Goal: Information Seeking & Learning: Learn about a topic

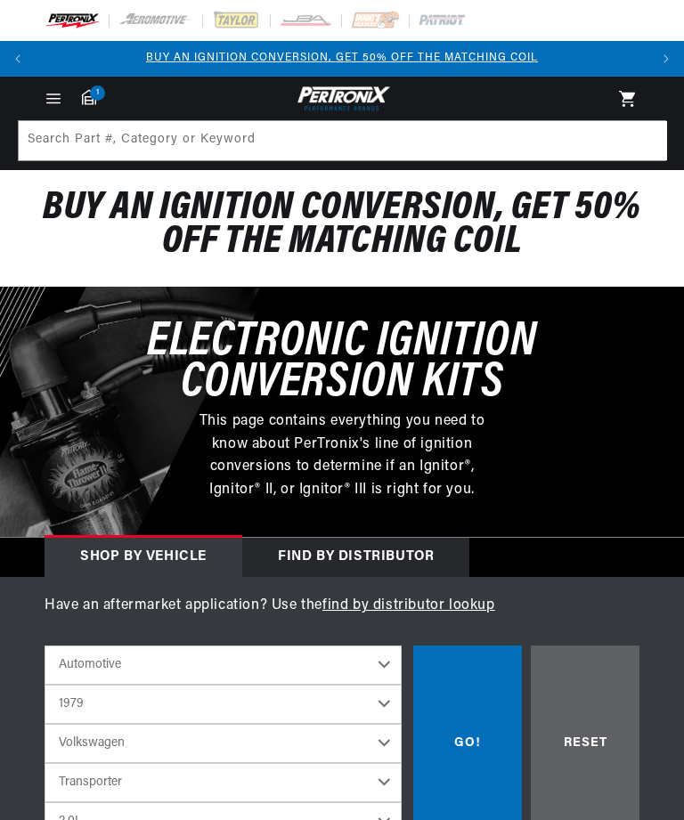
select select "1979"
select select "Volkswagen"
select select "Transporter"
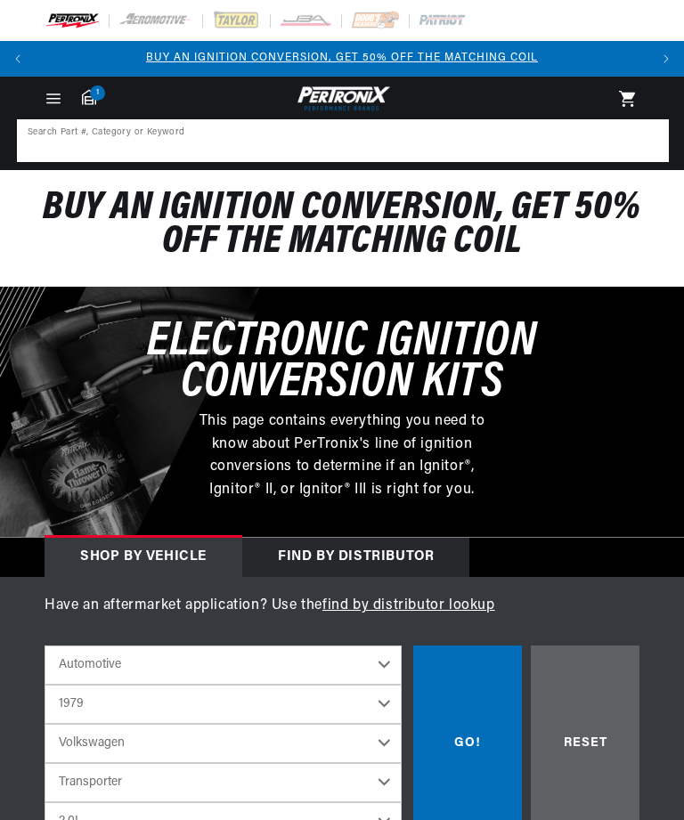
click at [272, 153] on input at bounding box center [343, 140] width 648 height 39
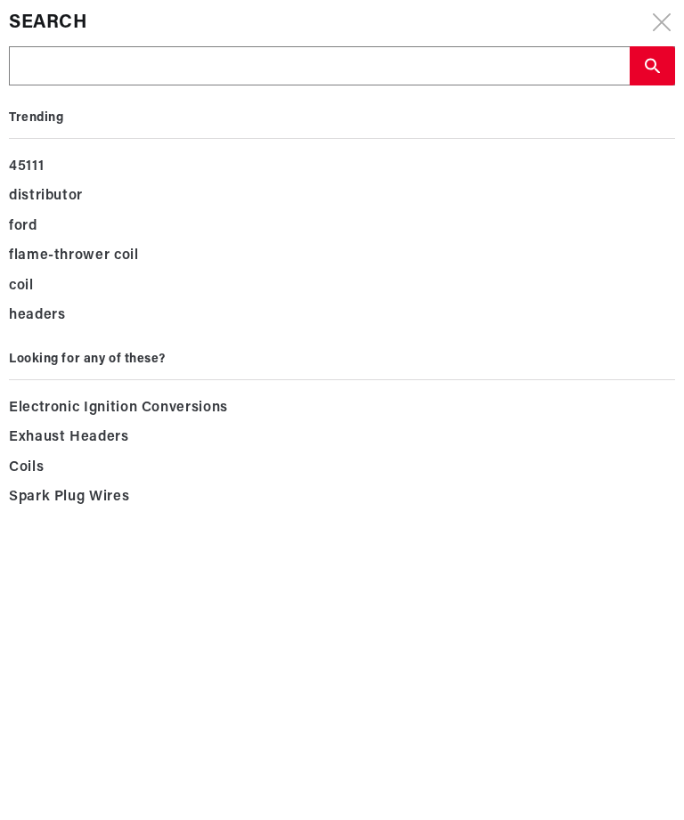
scroll to position [0, 612]
click at [658, 30] on icon at bounding box center [662, 22] width 18 height 18
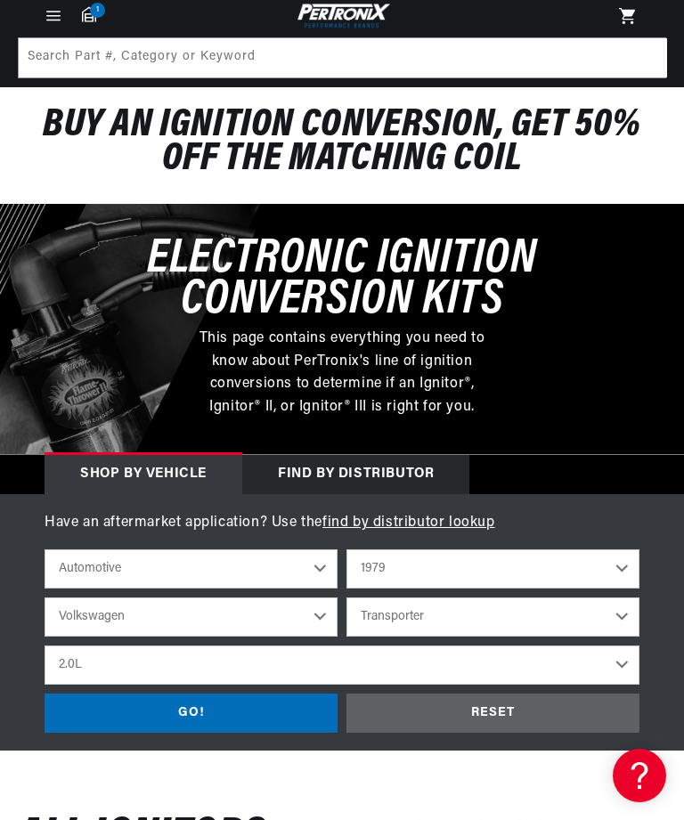
scroll to position [0, 1225]
click at [624, 566] on select "2022 2021 2020 2019 2018 2017 2016 2015 2014 2013 2012 2011 2010 2009 2008 2007…" at bounding box center [492, 568] width 293 height 39
select select "1972"
select select "Model"
select select "Engine"
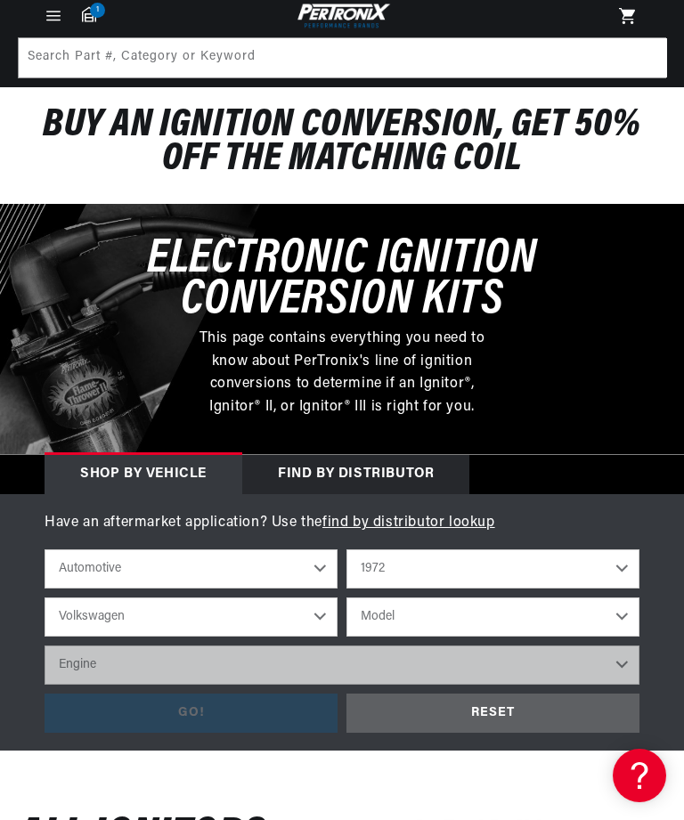
scroll to position [0, 0]
click at [330, 610] on select "Alfa Romeo American Motors Aston Martin Audi Austin BMW Buick Cadillac Checker …" at bounding box center [191, 616] width 293 height 39
select select "Nissan"
click at [626, 605] on select "Model 240Z" at bounding box center [492, 616] width 293 height 39
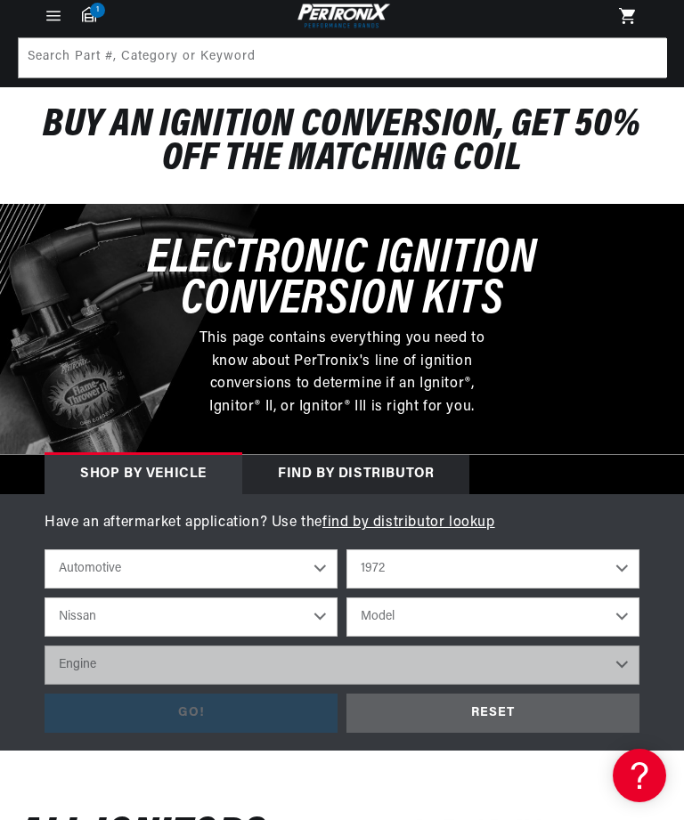
scroll to position [0, 0]
click at [627, 609] on select "Model 240Z" at bounding box center [492, 616] width 293 height 39
select select "240Z"
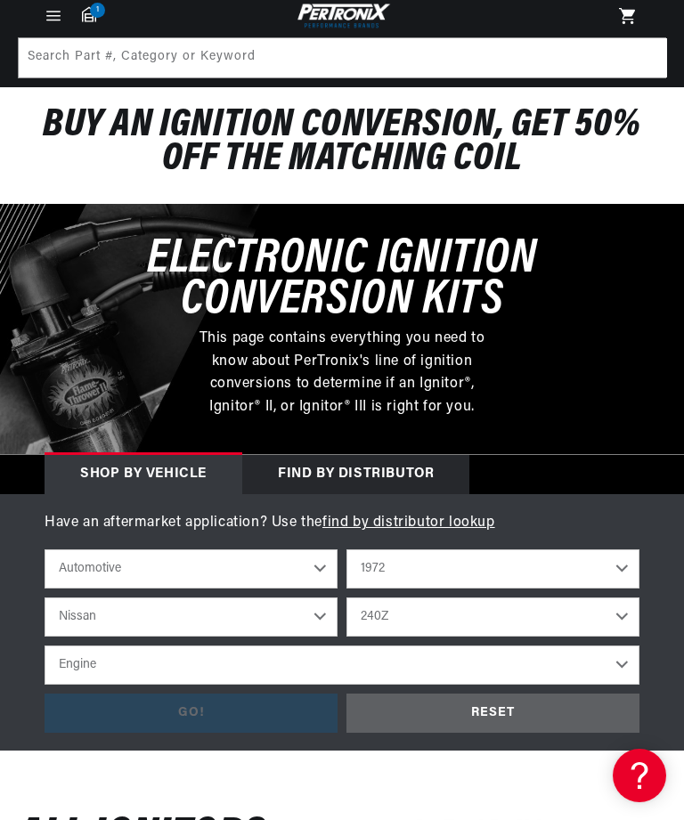
click at [446, 658] on select "Engine 2.4L" at bounding box center [342, 664] width 595 height 39
click at [631, 558] on select "2022 2021 2020 2019 2018 2017 2016 2015 2014 2013 2012 2011 2010 2009 2008 2007…" at bounding box center [492, 568] width 293 height 39
select select "1979"
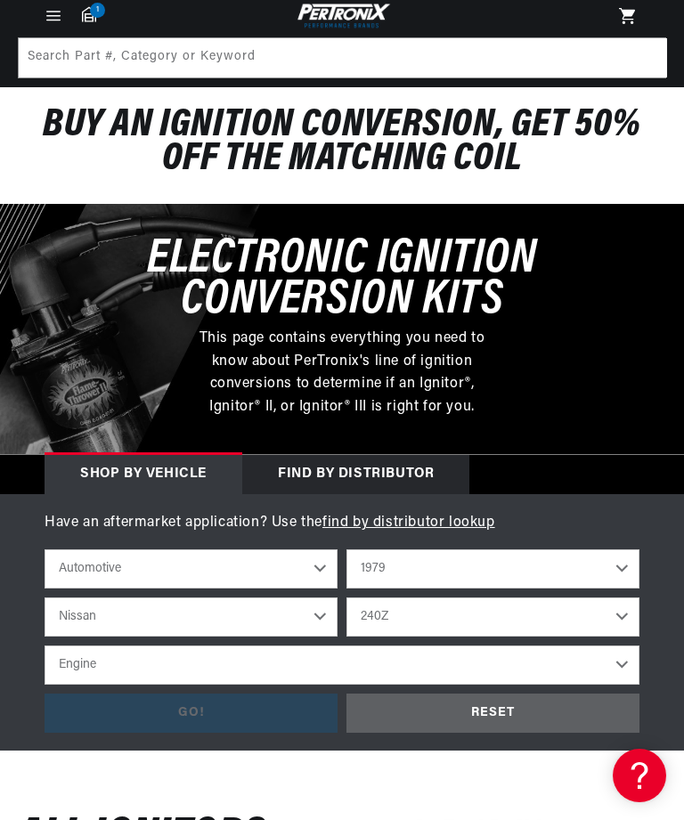
select select "Model"
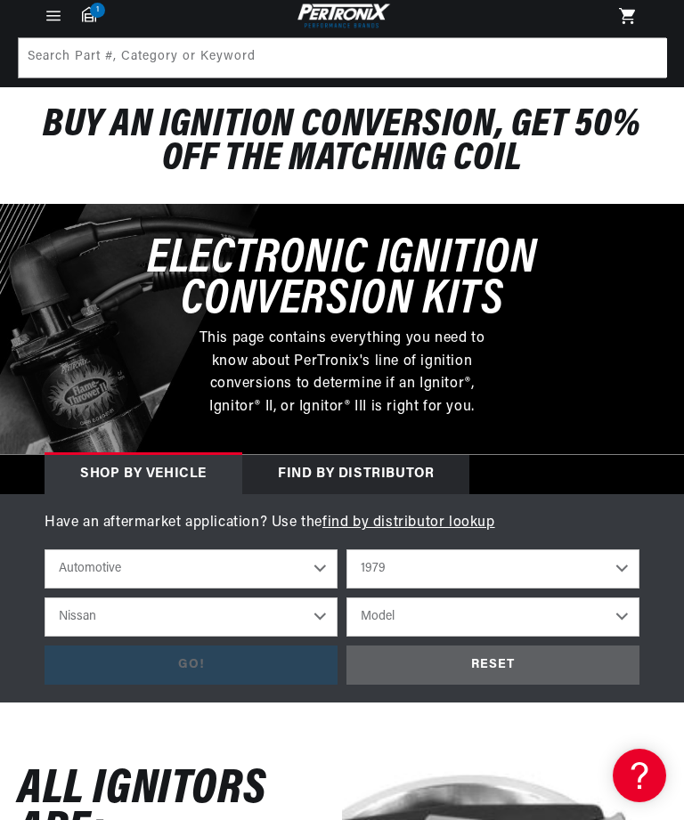
click at [320, 615] on select "Alfa Romeo American Motors Audi Avanti BMW Buick Cadillac Checker Chevrolet Chr…" at bounding box center [191, 616] width 293 height 39
select select "Volkswagen"
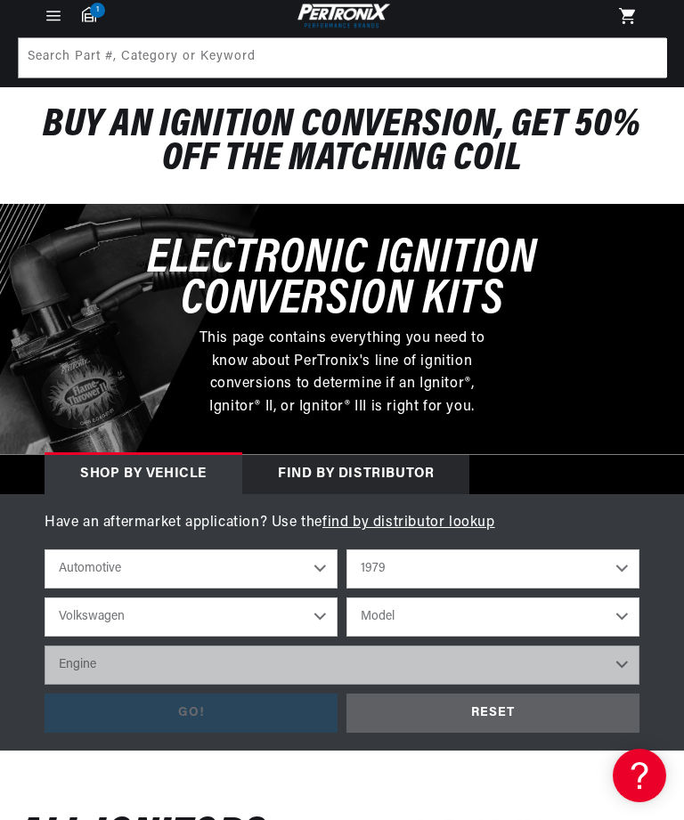
click at [628, 608] on select "Model Beetle Caribe Dasher Rabbit Scirocco Super Beetle Transporter" at bounding box center [492, 616] width 293 height 39
select select "Transporter"
click at [630, 615] on select "Model Beetle Caribe Dasher Rabbit Scirocco Super Beetle Transporter" at bounding box center [492, 616] width 293 height 39
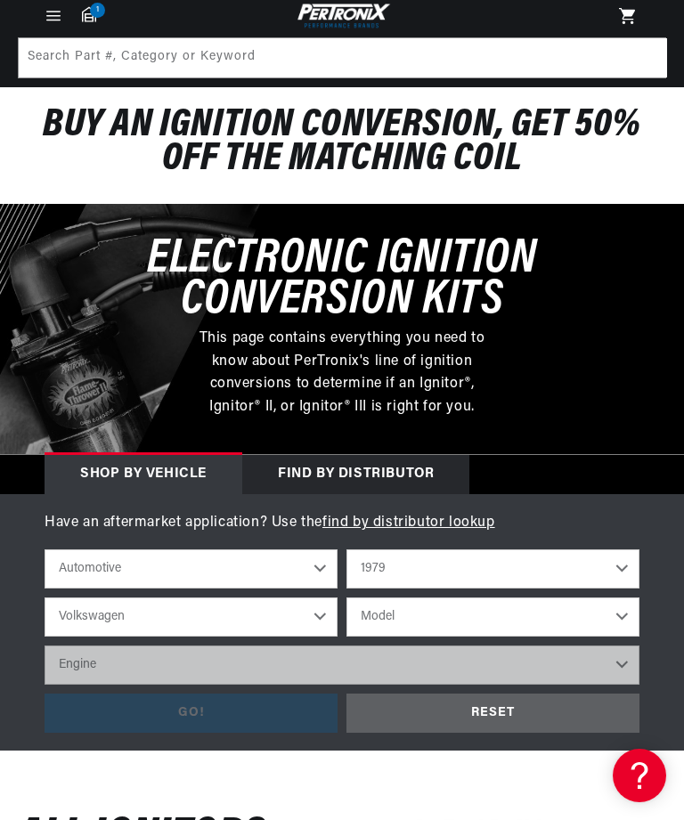
select select "Transporter"
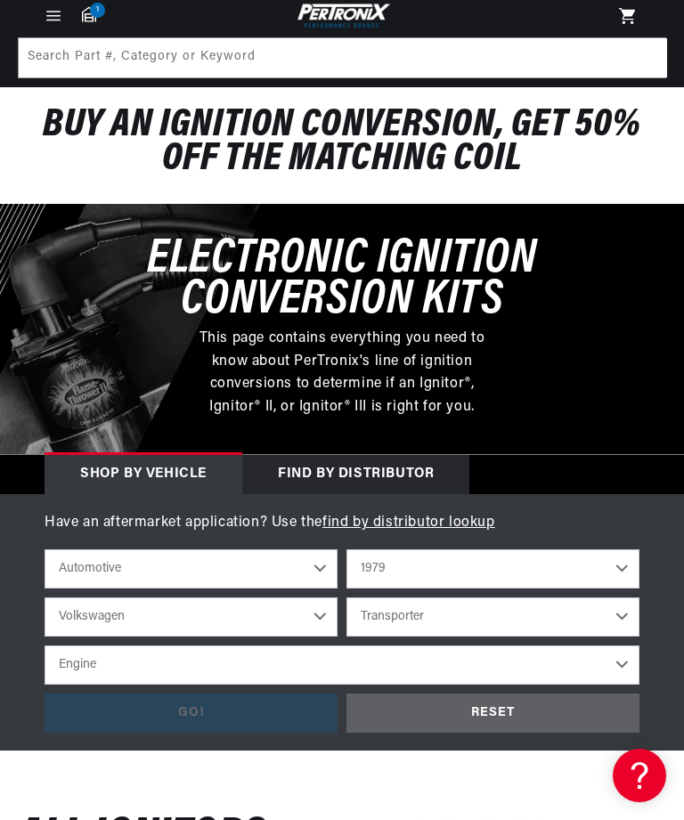
click at [380, 663] on select "Engine 2.0L 4" at bounding box center [342, 664] width 595 height 39
select select "2.0L"
click at [632, 658] on select "Engine 2.0L 4" at bounding box center [342, 664] width 595 height 39
select select "2.0L"
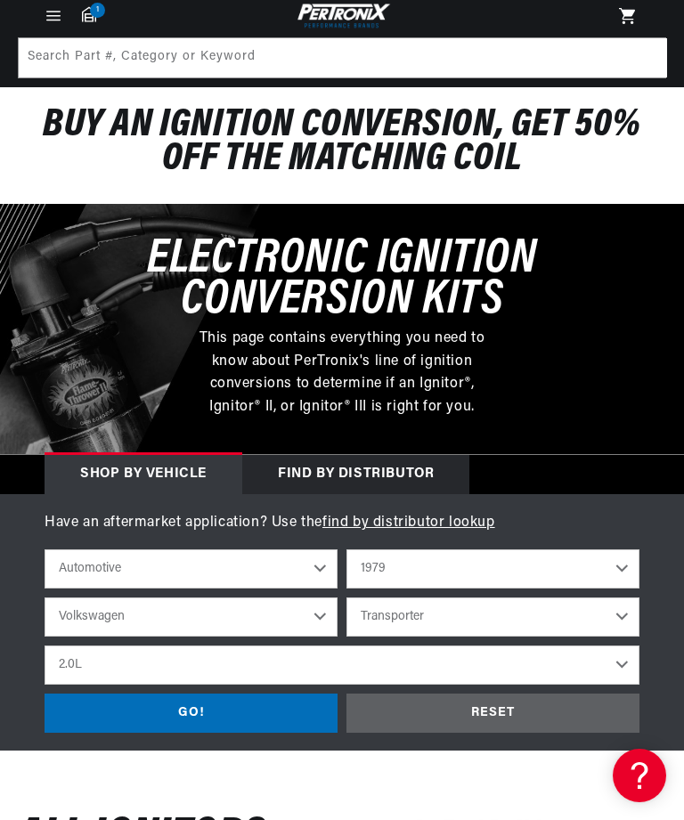
scroll to position [0, 0]
click at [241, 712] on div "GO!" at bounding box center [191, 713] width 293 height 40
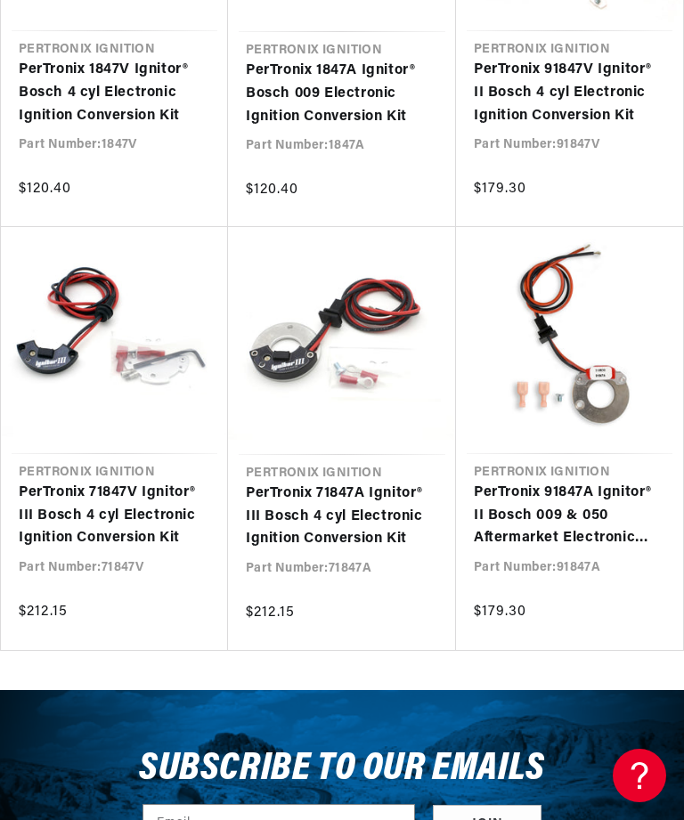
click at [582, 517] on link "PerTronix 91847A Ignitor® II Bosch 009 & 050 Aftermarket Electronic Ignition Co…" at bounding box center [569, 516] width 191 height 69
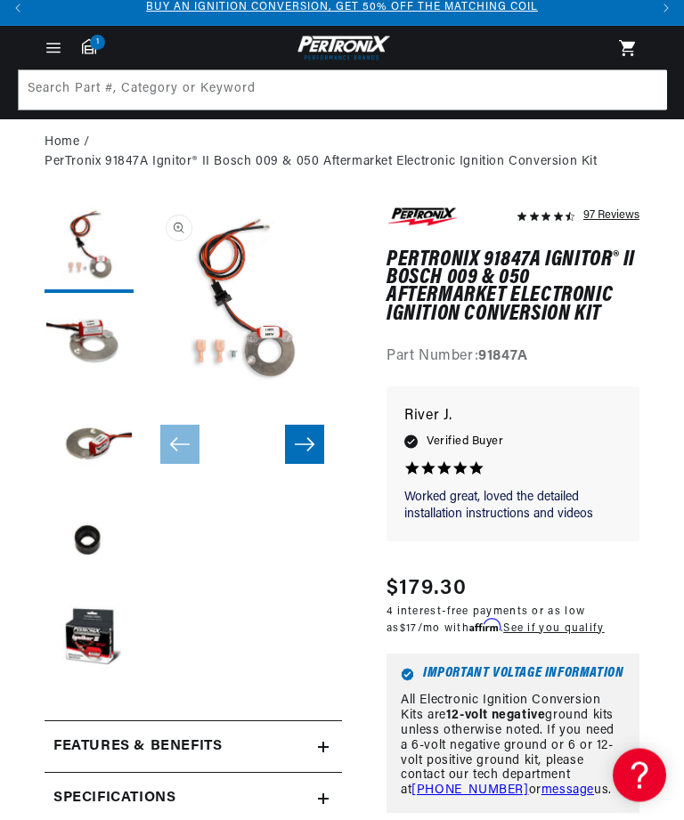
scroll to position [60, 0]
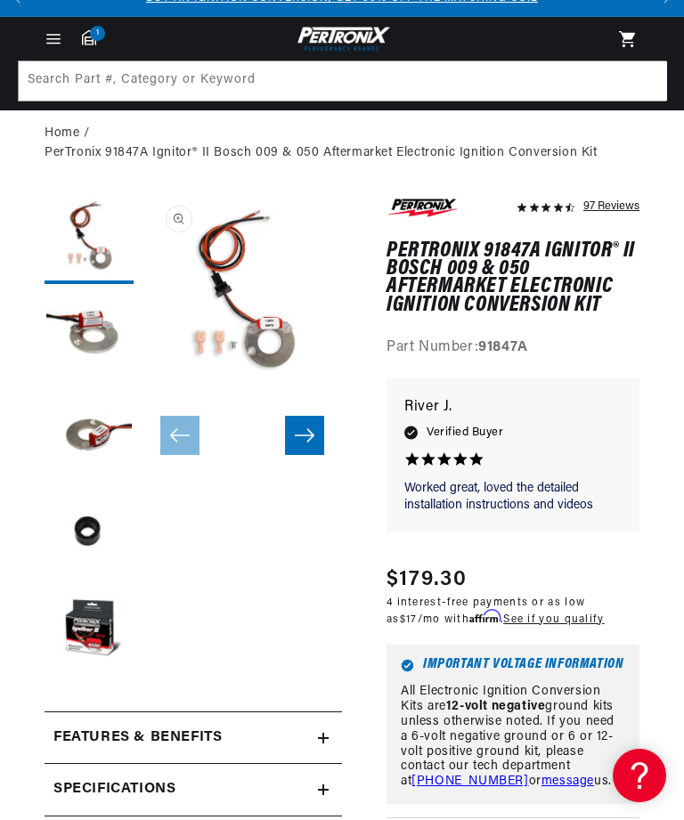
click at [327, 743] on summary "Features & Benefits" at bounding box center [193, 738] width 297 height 52
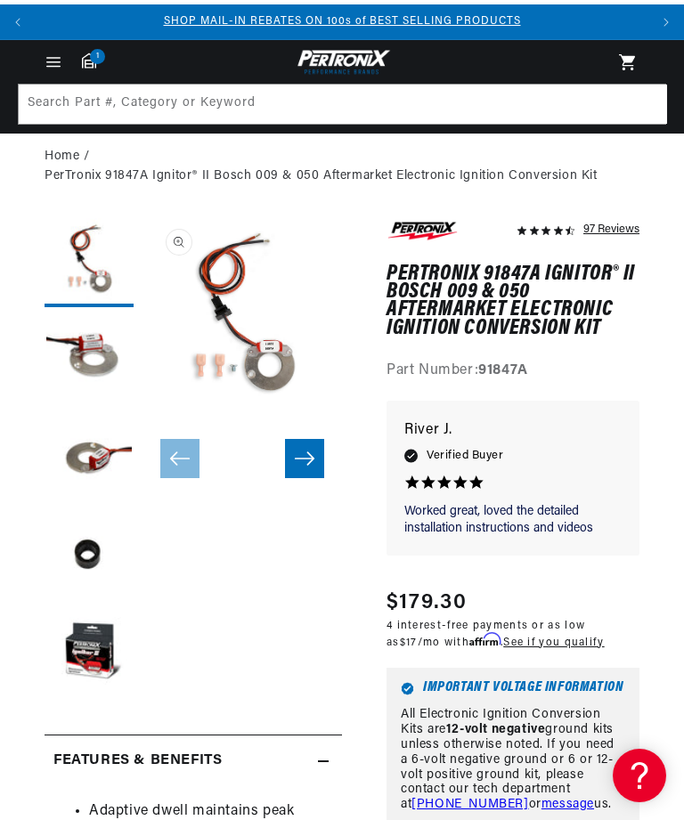
scroll to position [0, 0]
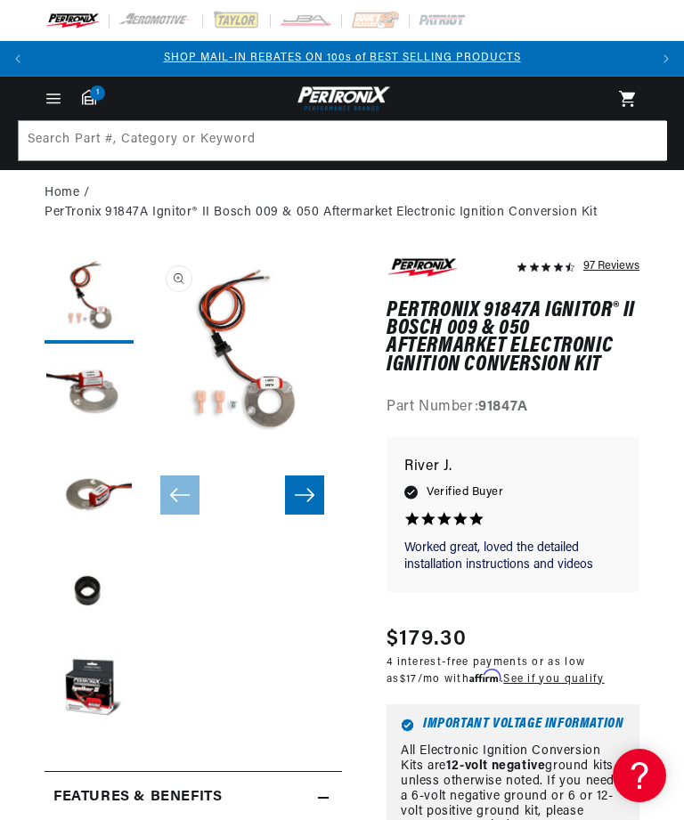
click at [314, 499] on button "Slide right" at bounding box center [304, 494] width 39 height 39
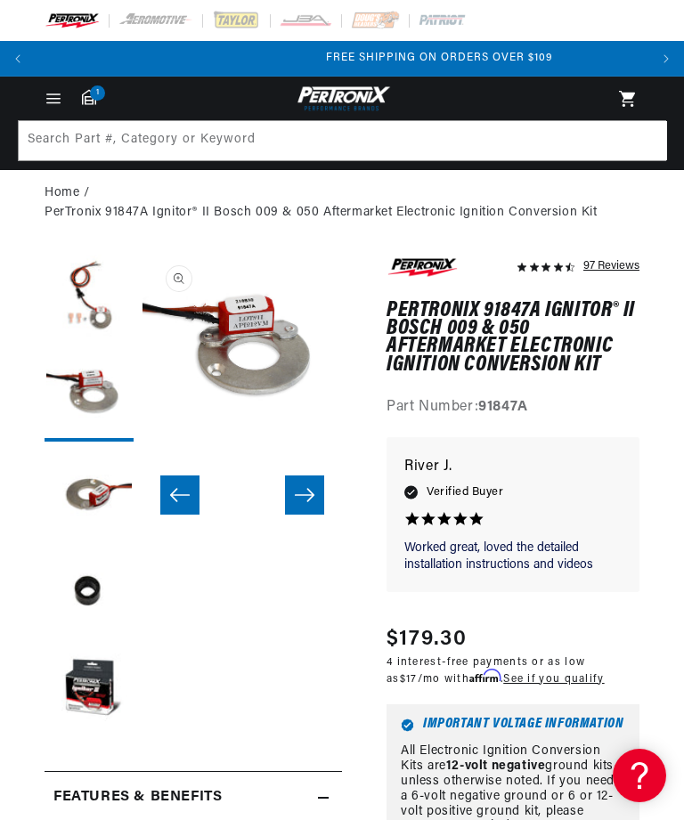
scroll to position [0, 1225]
click at [312, 494] on icon "Slide right" at bounding box center [305, 494] width 20 height 13
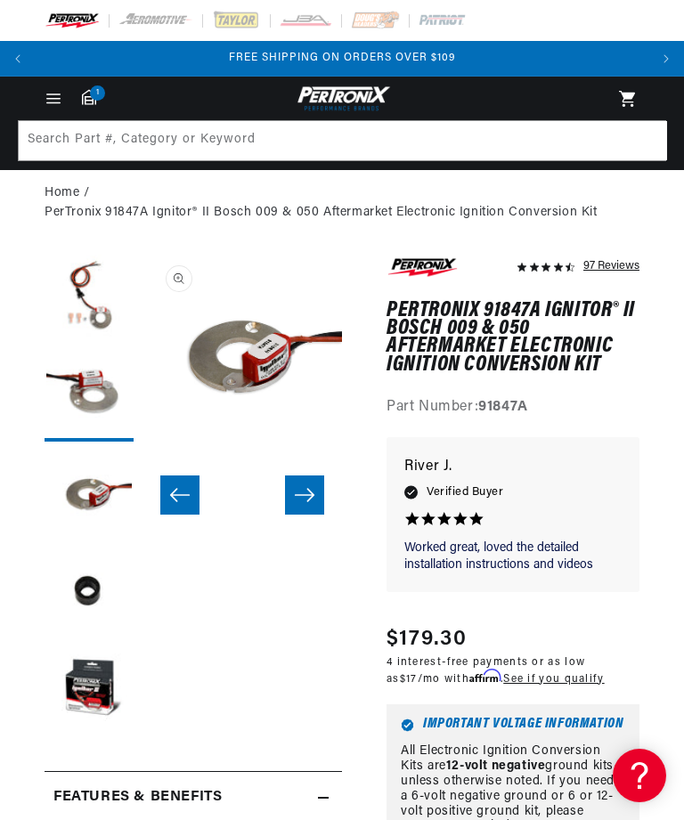
scroll to position [0, 399]
click at [312, 508] on button "Slide right" at bounding box center [304, 494] width 39 height 39
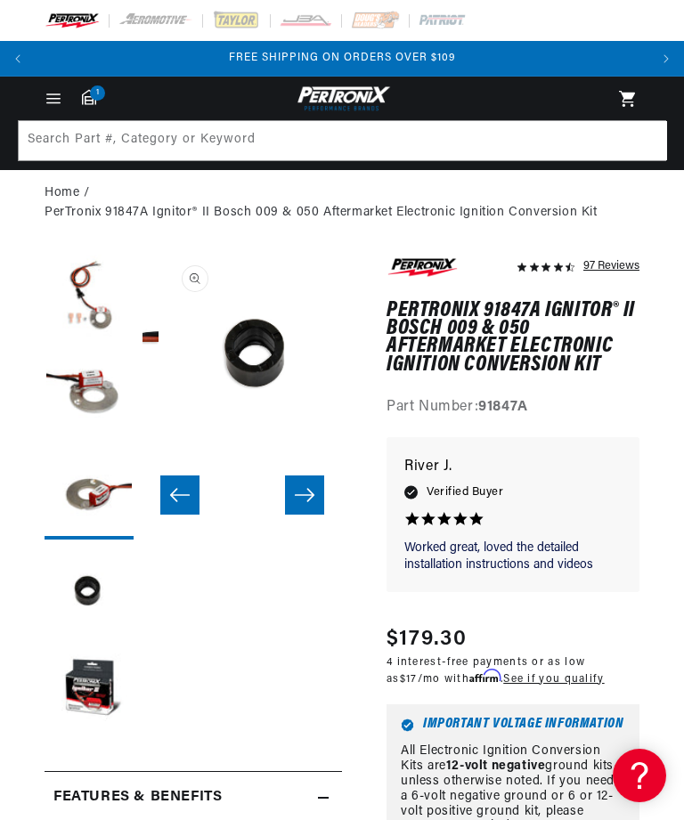
scroll to position [0, 598]
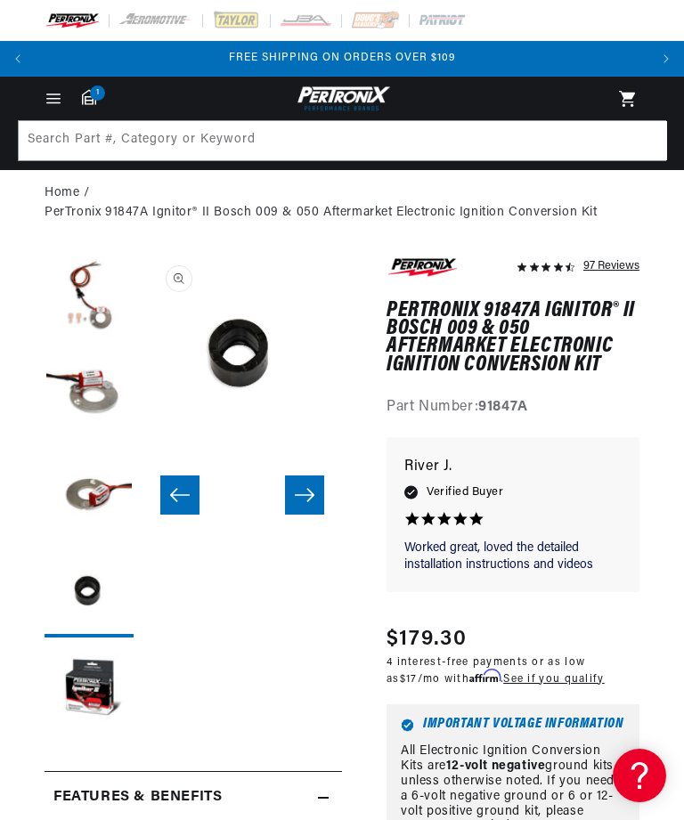
click at [315, 501] on button "Slide right" at bounding box center [304, 494] width 39 height 39
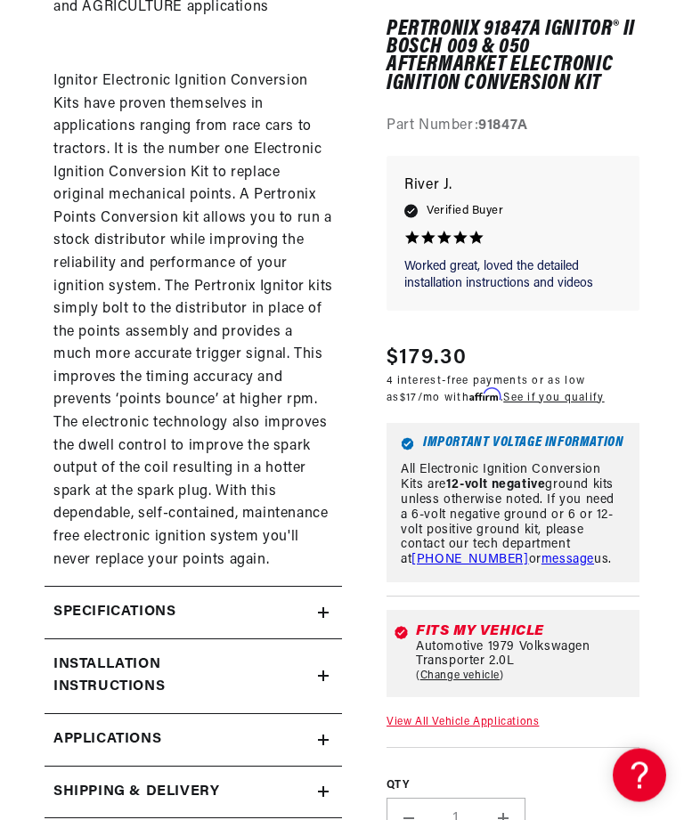
scroll to position [1633, 0]
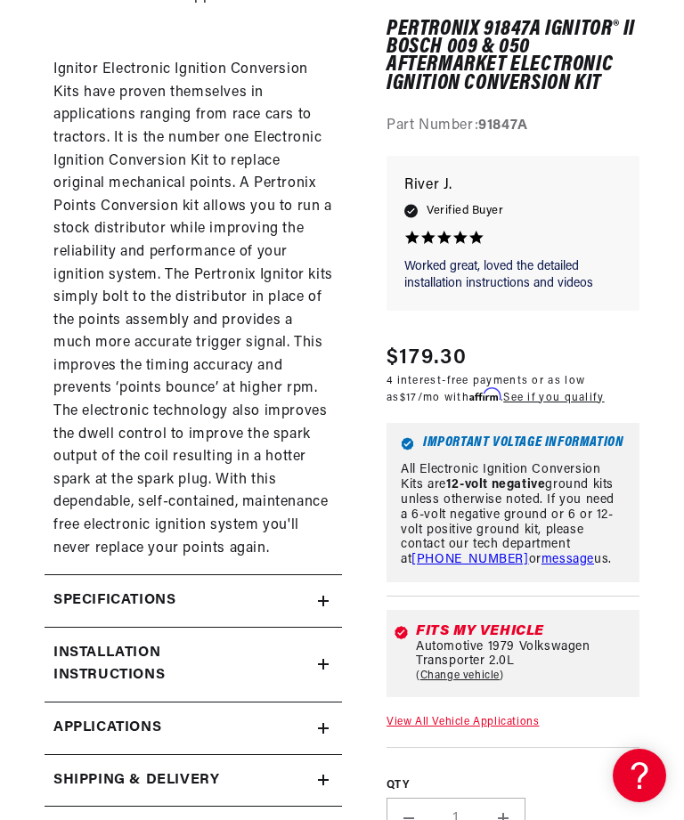
click at [330, 628] on summary "Installation instructions" at bounding box center [193, 665] width 297 height 74
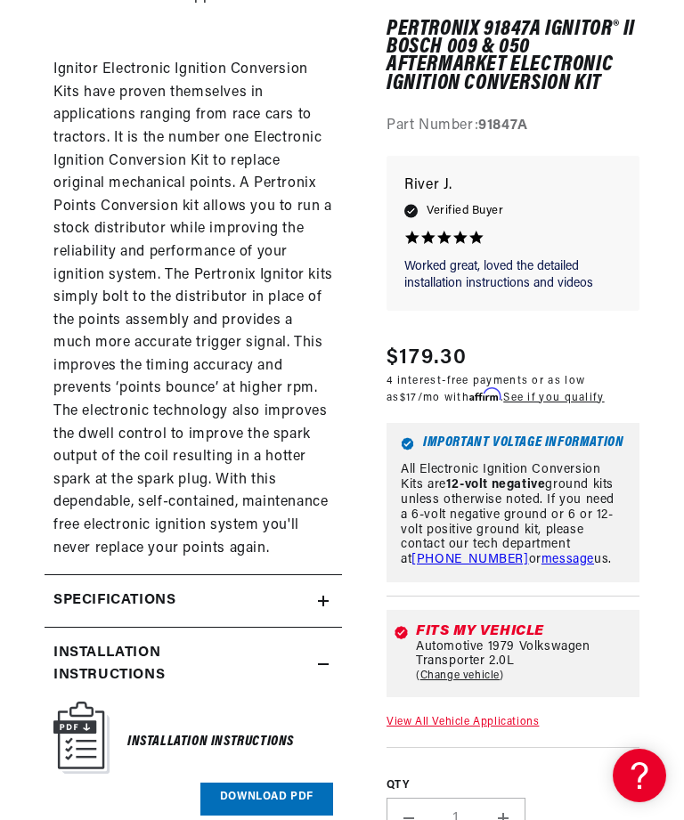
click at [270, 782] on link "Download PDF" at bounding box center [266, 798] width 133 height 33
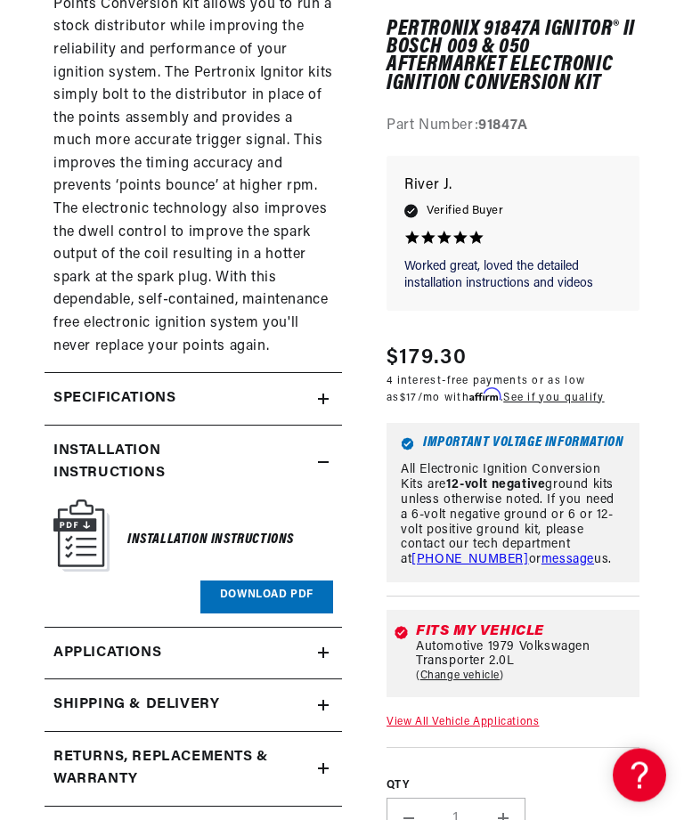
scroll to position [1843, 0]
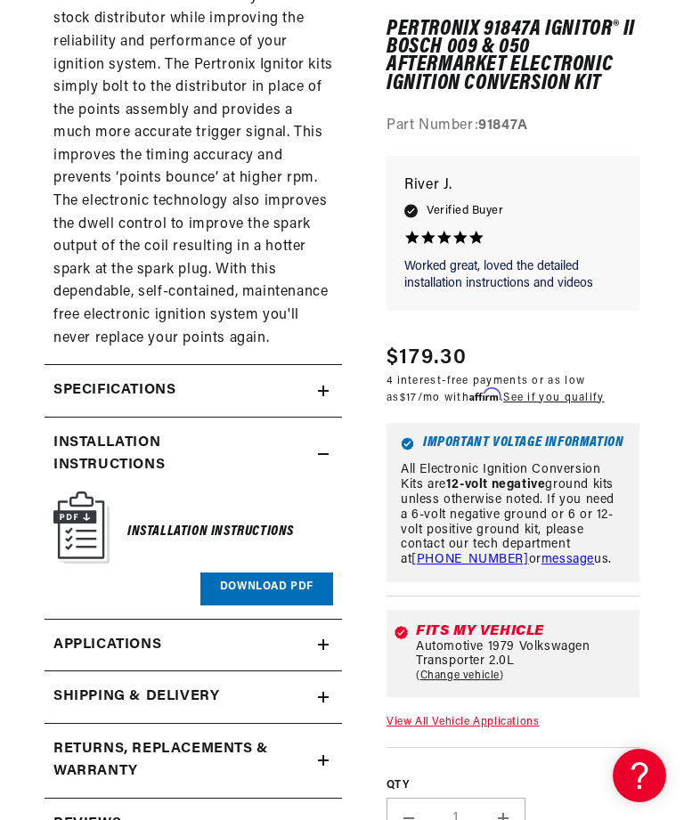
click at [327, 620] on link "Applications" at bounding box center [193, 646] width 297 height 53
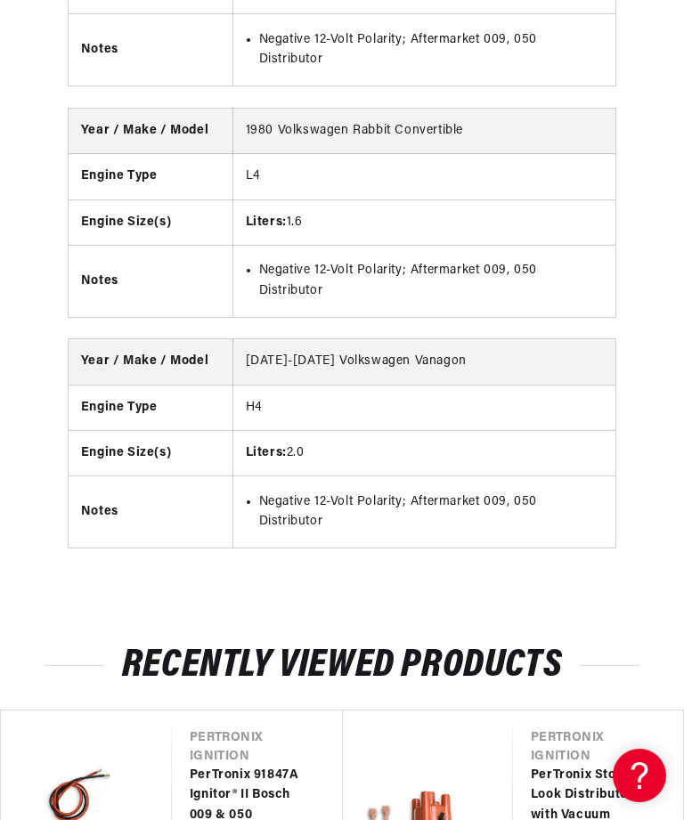
scroll to position [12722, 0]
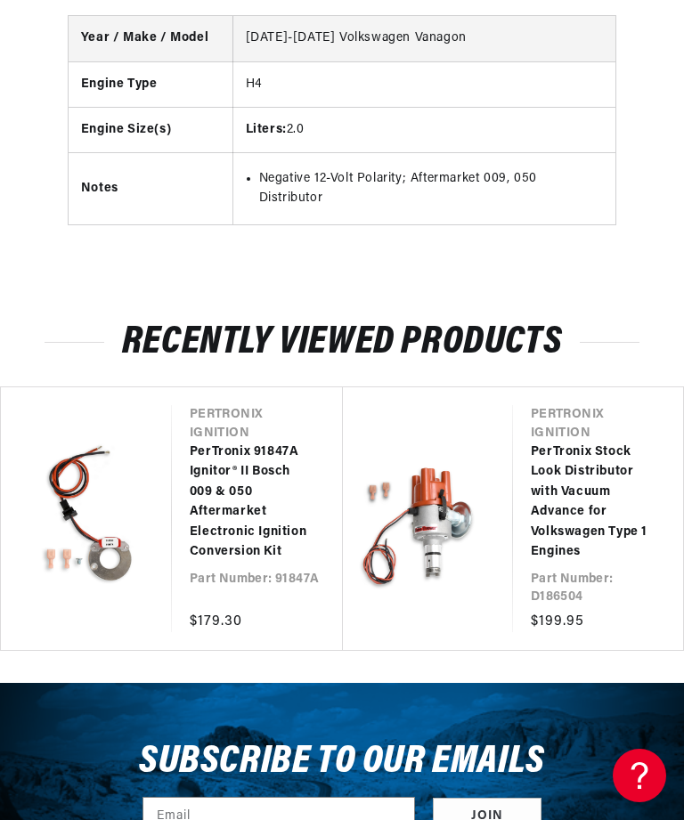
click at [587, 442] on link "PerTronix Stock Look Distributor with Vacuum Advance for Volkswagen Type 1 Engi…" at bounding box center [589, 501] width 117 height 119
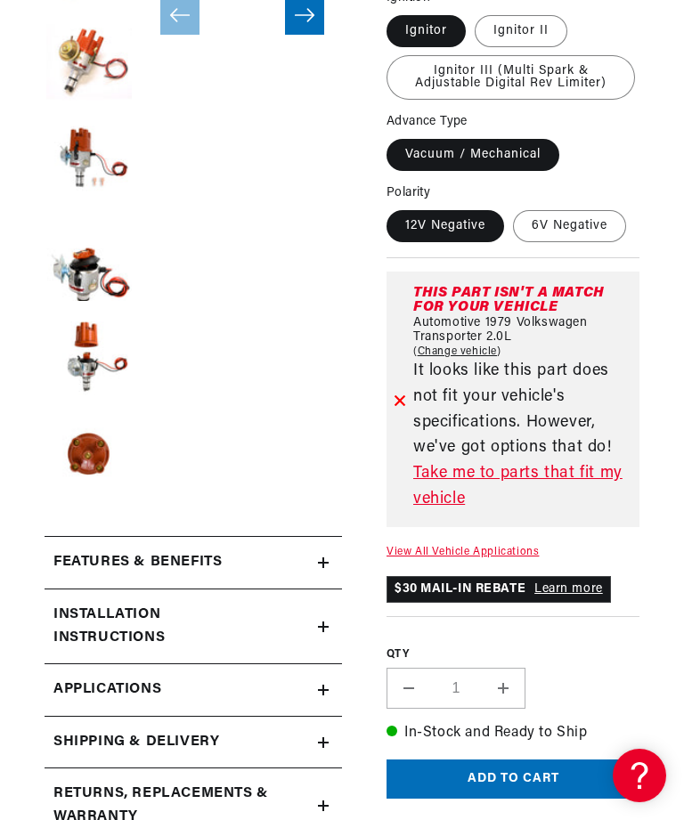
click at [552, 505] on link "Take me to parts that fit my vehicle" at bounding box center [522, 487] width 219 height 52
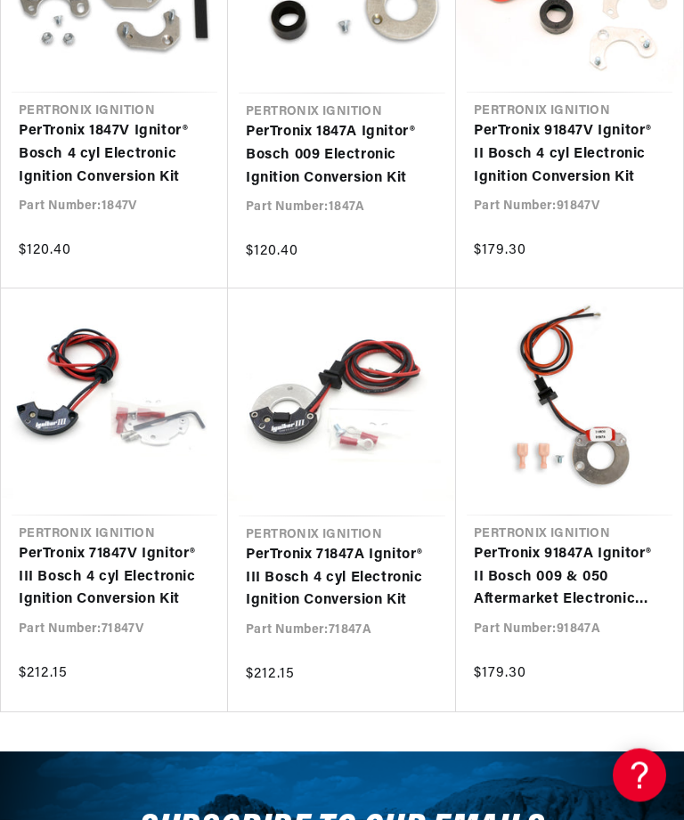
scroll to position [445, 0]
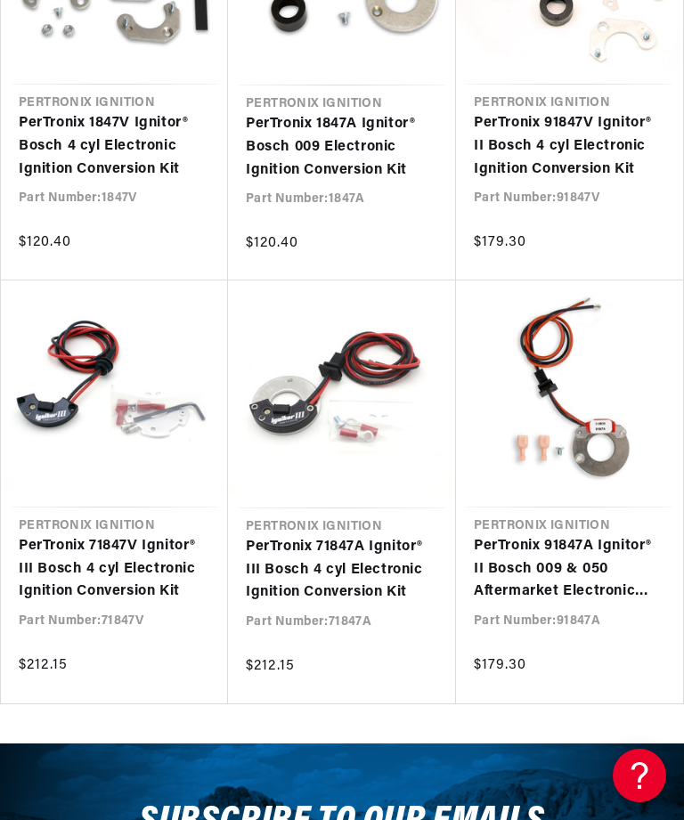
click at [362, 574] on link "PerTronix 71847A Ignitor® III Bosch 4 cyl Electronic Ignition Conversion Kit" at bounding box center [342, 570] width 192 height 69
click at [356, 536] on link "PerTronix 71847A Ignitor® III Bosch 4 cyl Electronic Ignition Conversion Kit" at bounding box center [342, 570] width 192 height 69
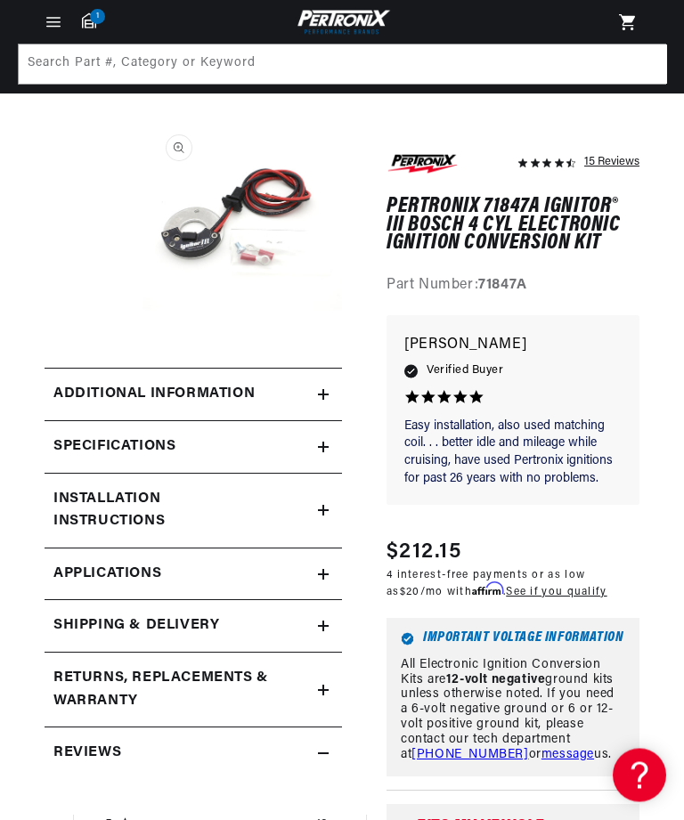
click at [328, 399] on icon at bounding box center [323, 395] width 11 height 11
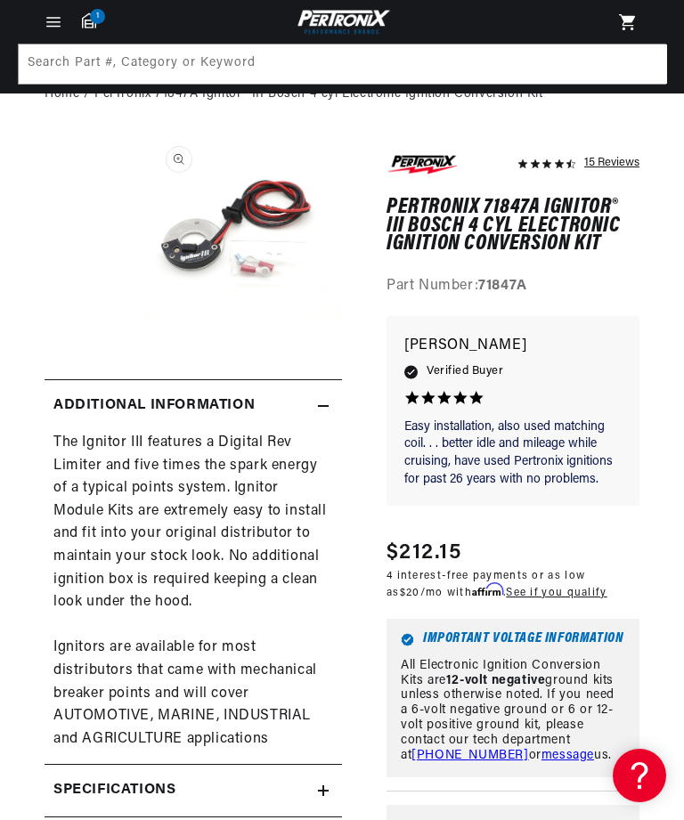
scroll to position [0, 612]
click at [269, 799] on summary "Specifications" at bounding box center [193, 791] width 297 height 52
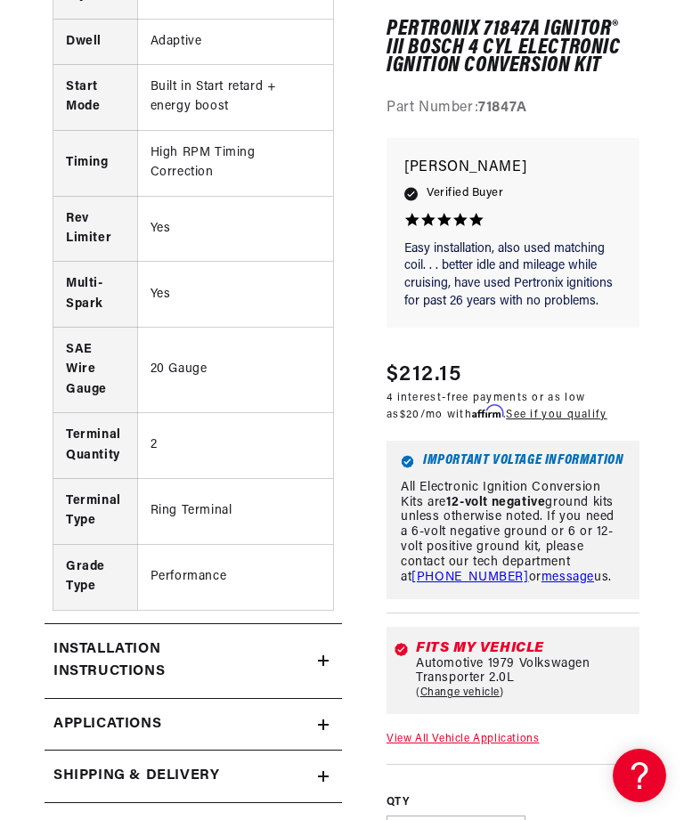
click at [326, 655] on icon at bounding box center [323, 660] width 11 height 11
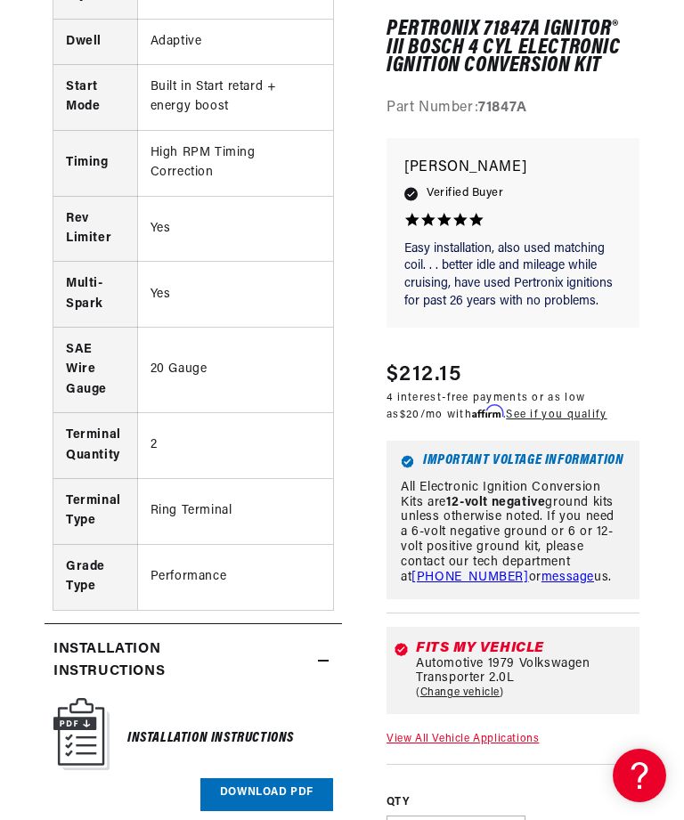
click at [277, 778] on link "Download PDF" at bounding box center [266, 794] width 133 height 33
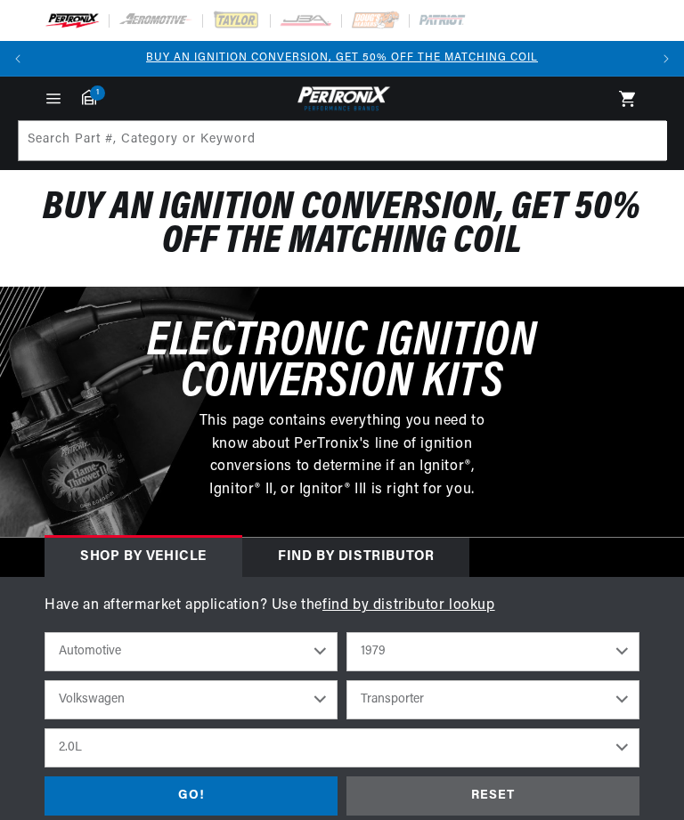
select select "1979"
select select "Volkswagen"
select select "Transporter"
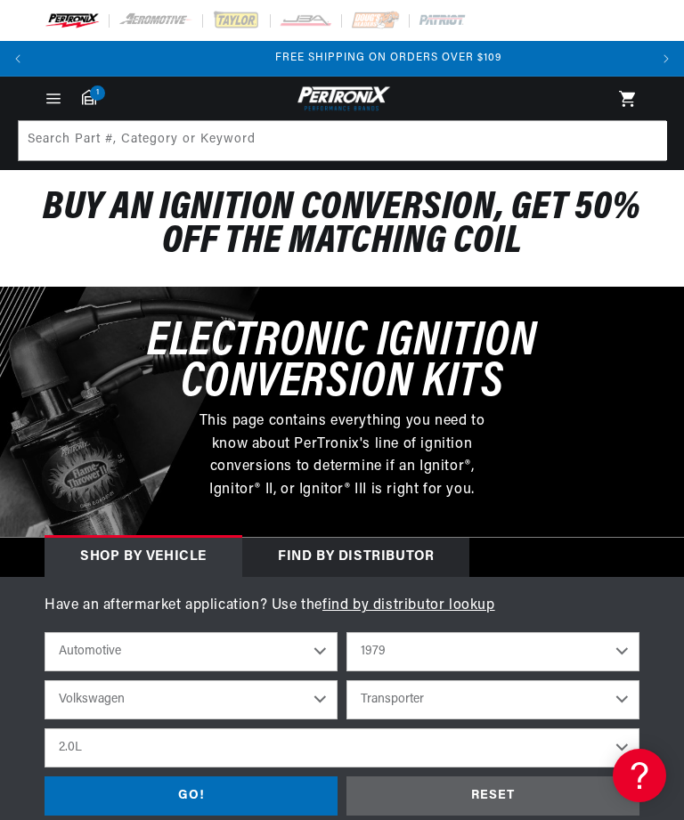
scroll to position [0, 1225]
